Goal: Obtain resource: Obtain resource

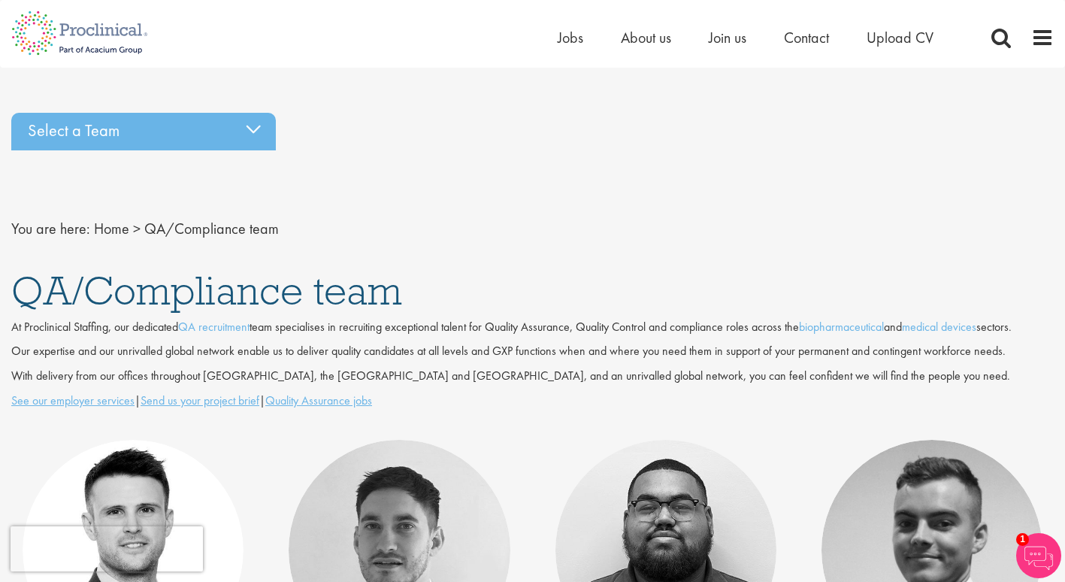
click at [1041, 549] on img at bounding box center [1039, 555] width 45 height 45
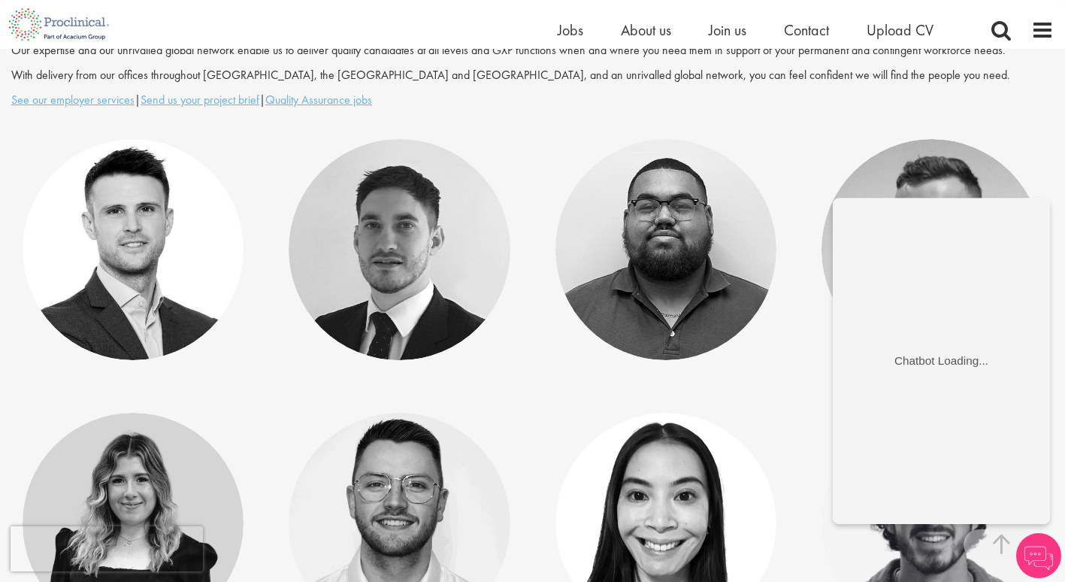
scroll to position [376, 0]
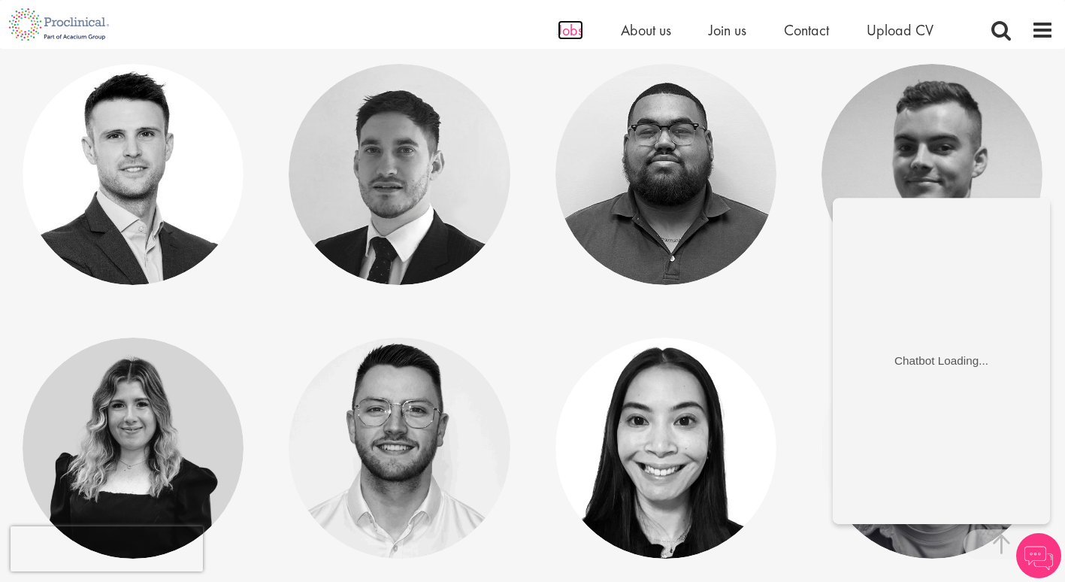
click at [567, 29] on span "Jobs" at bounding box center [571, 30] width 26 height 20
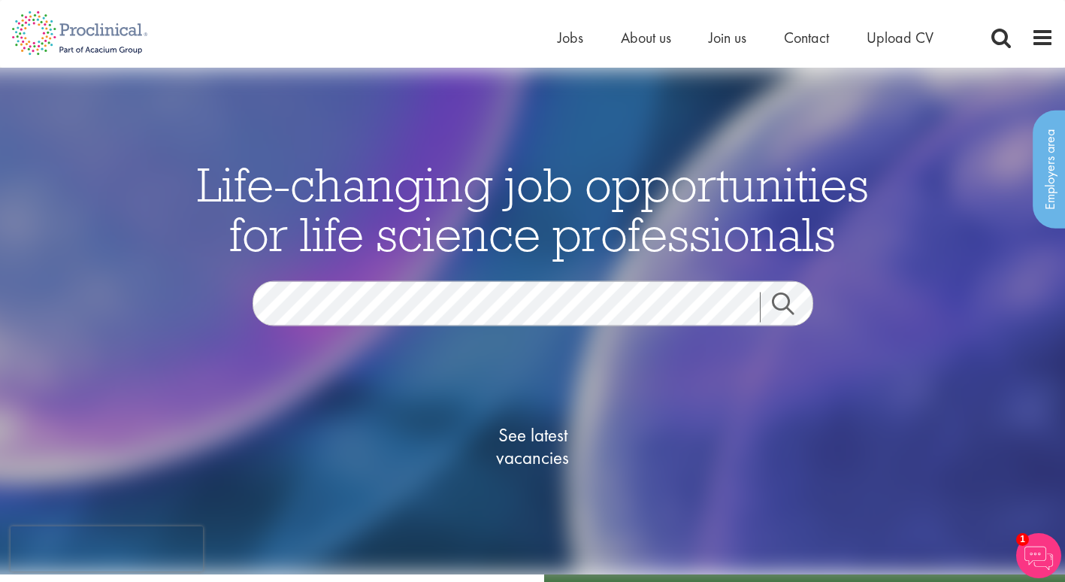
click at [1032, 554] on img at bounding box center [1039, 555] width 45 height 45
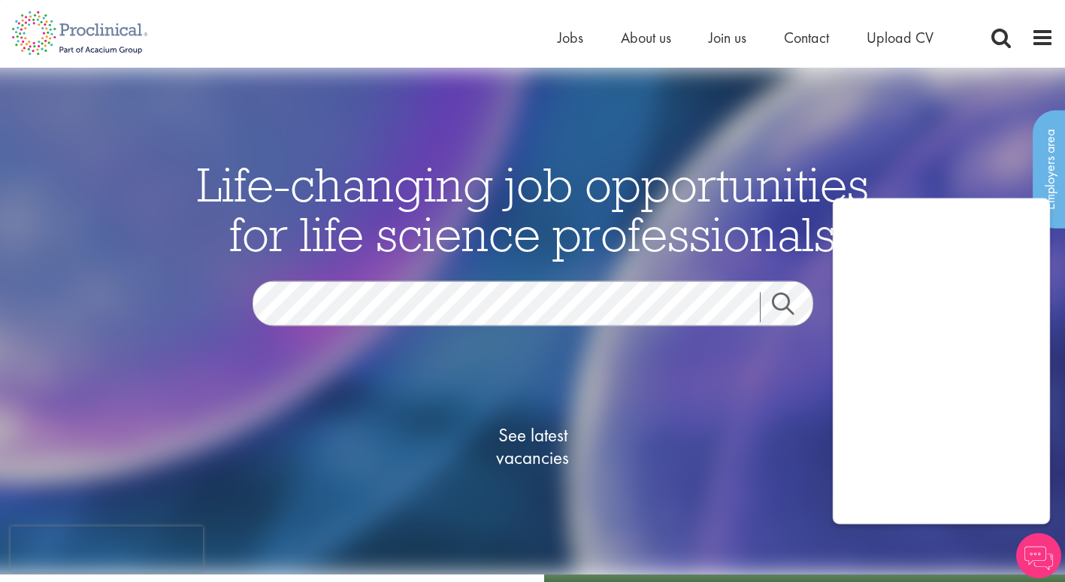
click at [779, 518] on div "See latest vacancies" at bounding box center [532, 448] width 729 height 171
click at [780, 417] on div "See latest vacancies" at bounding box center [532, 448] width 729 height 171
click at [812, 493] on div "See latest vacancies" at bounding box center [532, 448] width 729 height 171
click at [1041, 556] on img at bounding box center [1039, 555] width 45 height 45
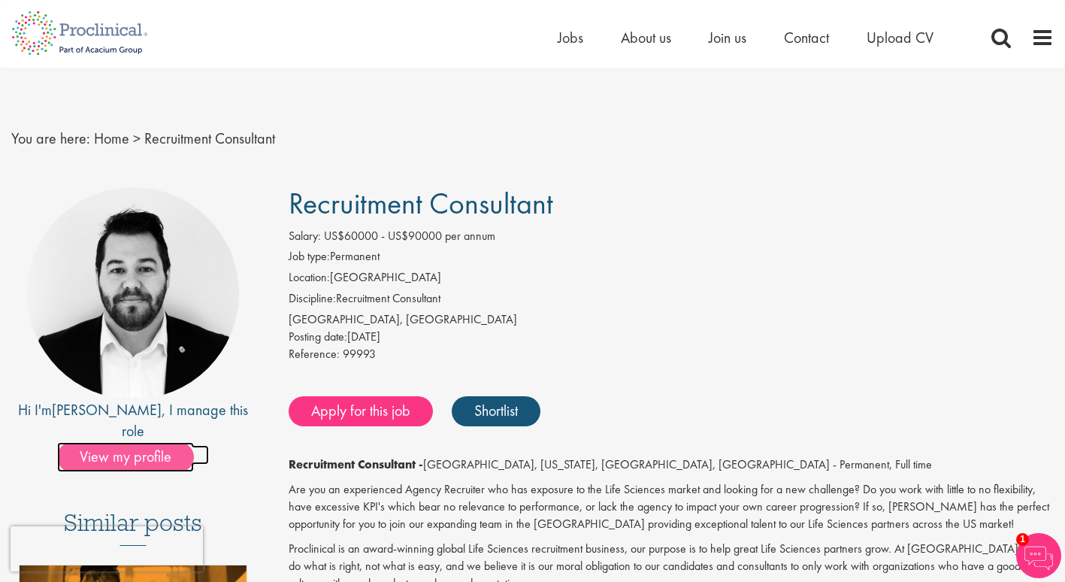
click at [135, 442] on span "View my profile" at bounding box center [125, 457] width 137 height 30
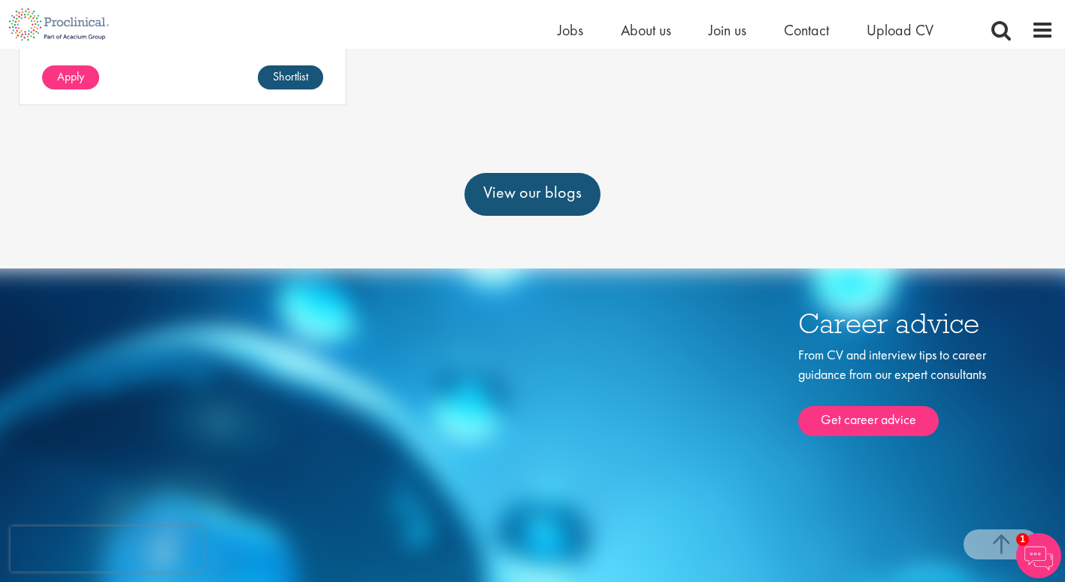
scroll to position [902, 0]
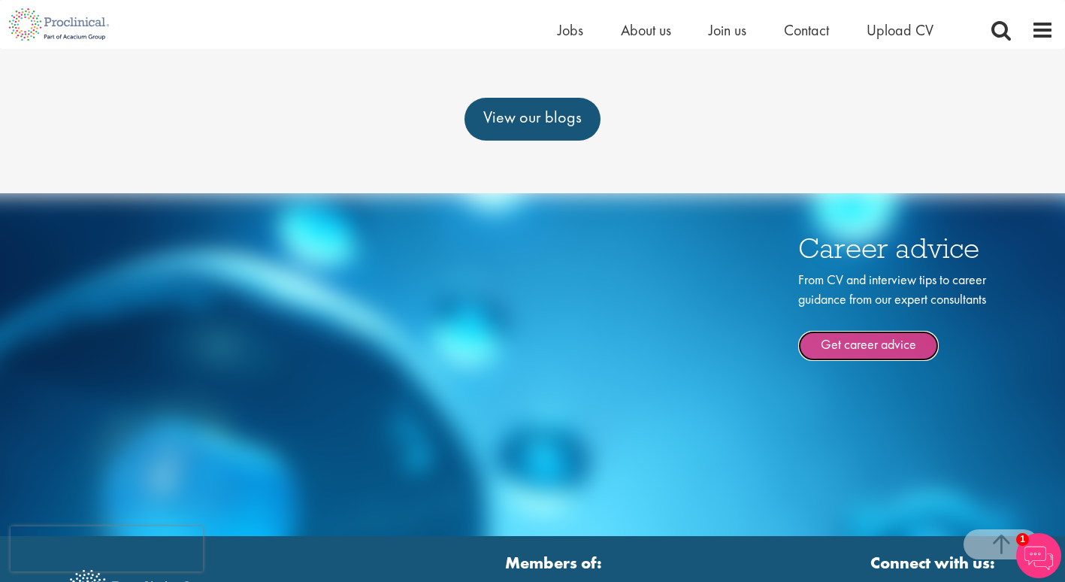
click at [859, 331] on link "Get career advice" at bounding box center [868, 346] width 141 height 30
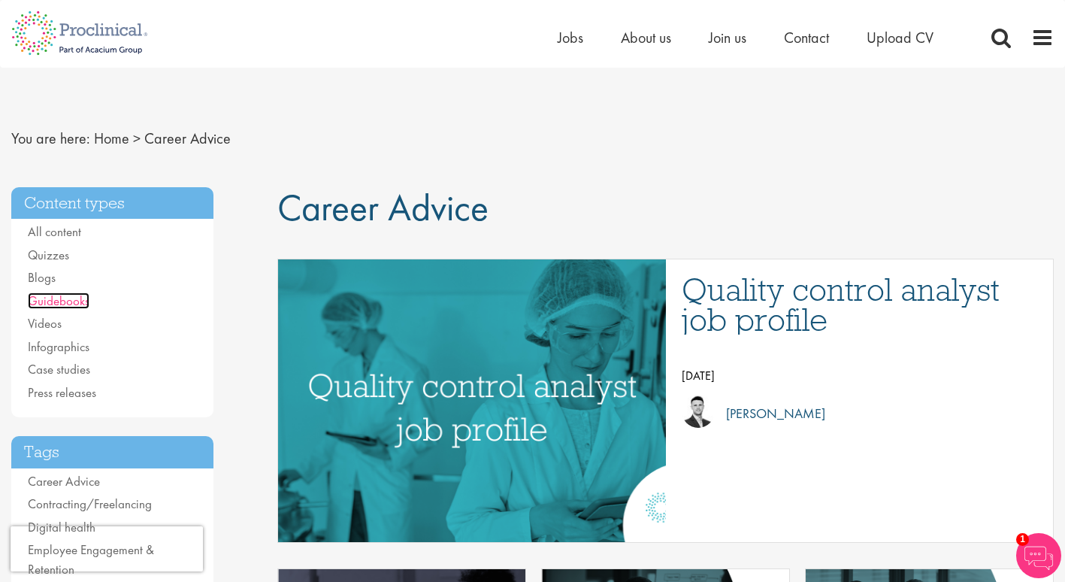
click at [77, 300] on link "Guidebooks" at bounding box center [59, 300] width 62 height 17
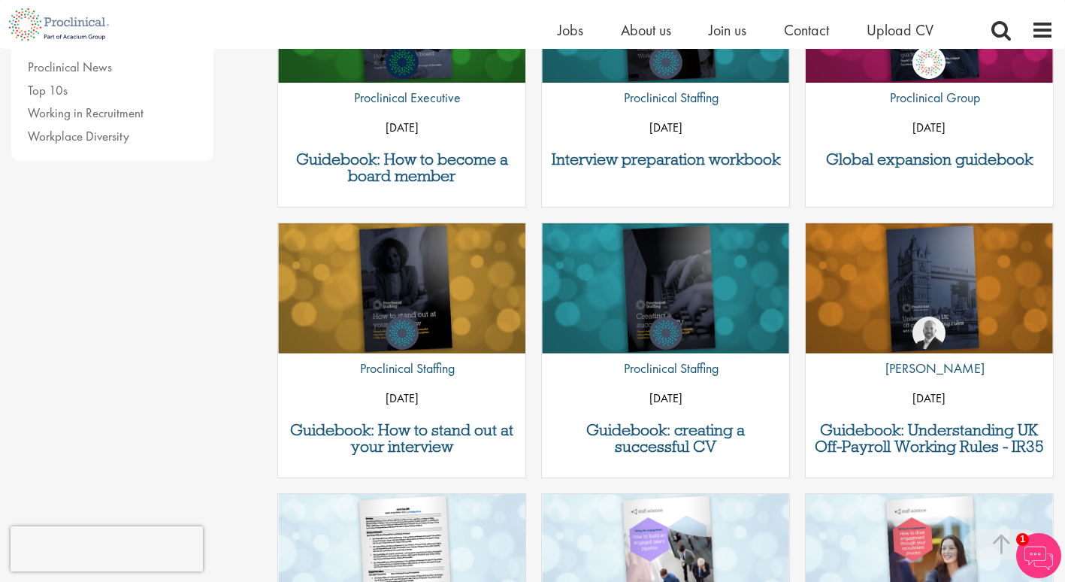
scroll to position [601, 0]
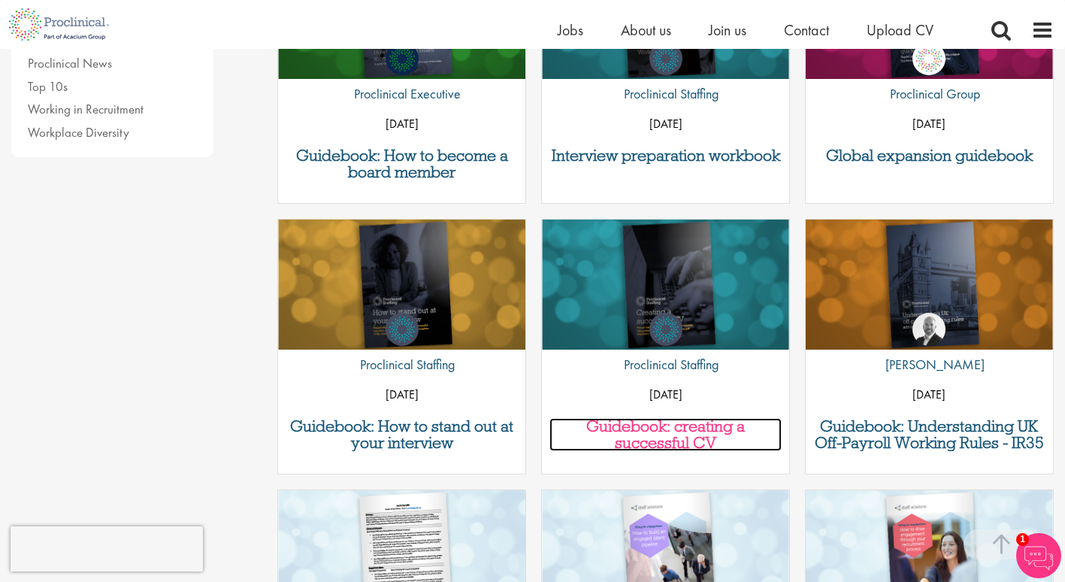
click at [659, 429] on h3 "Guidebook: creating a successful CV" at bounding box center [666, 434] width 232 height 33
